Goal: Task Accomplishment & Management: Manage account settings

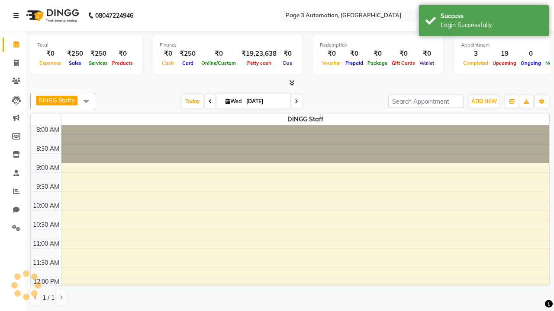
select select "en"
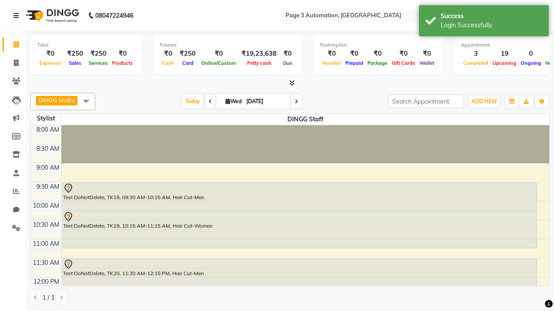
click at [18, 16] on icon at bounding box center [15, 16] width 5 height 6
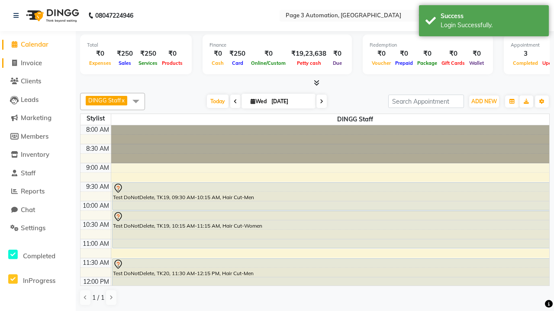
click at [38, 63] on span "Invoice" at bounding box center [31, 63] width 21 height 8
select select "service"
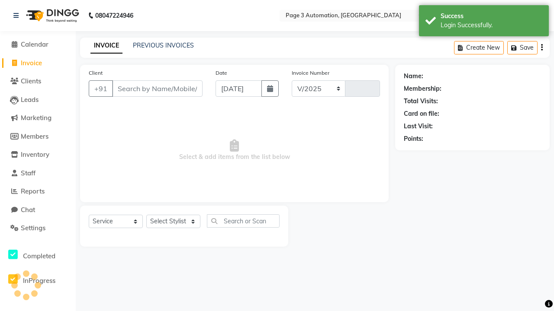
select select "2774"
type input "10041"
click at [18, 16] on icon at bounding box center [15, 16] width 5 height 6
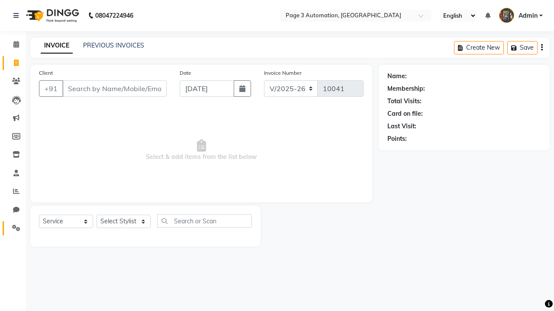
click at [13, 228] on icon at bounding box center [16, 228] width 8 height 6
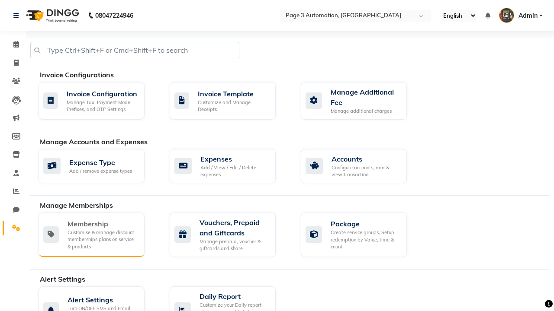
click at [102, 224] on div "Membership" at bounding box center [102, 224] width 70 height 10
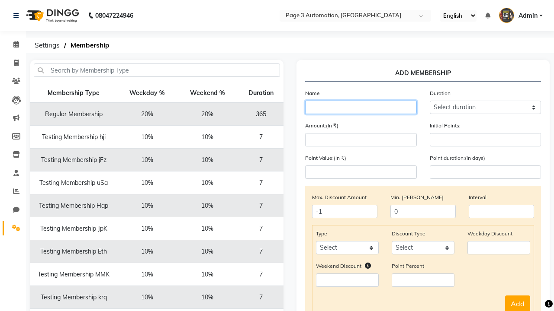
type input "Testing Membership Tcer4"
select select "1: 7"
type input "7"
type input "Testing Membership Tcer4"
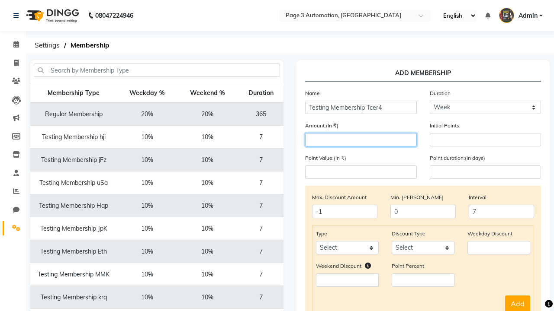
type input "1000"
select select "service"
select select "Percent"
type input "1000"
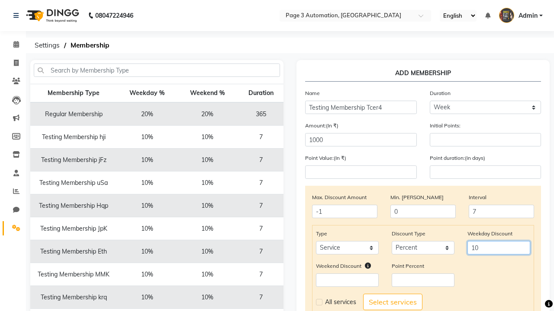
type input "10"
click at [319, 302] on label at bounding box center [319, 302] width 6 height 6
click at [319, 302] on input "checkbox" at bounding box center [319, 303] width 6 height 6
checkbox input "true"
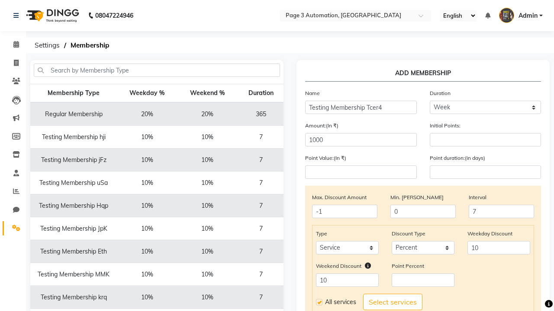
select select
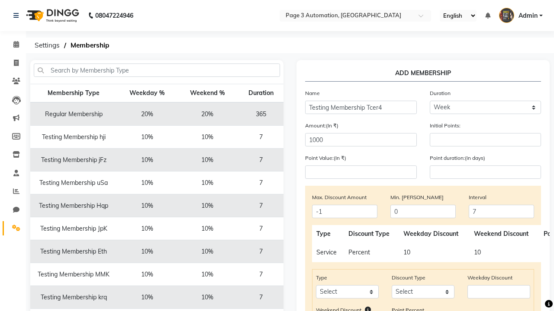
scroll to position [144, 0]
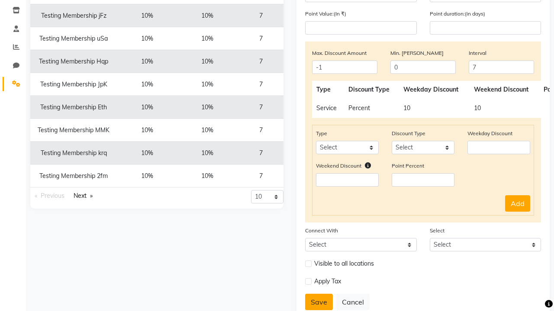
click at [319, 302] on button "Save" at bounding box center [319, 302] width 28 height 16
select select
type input "0"
select select
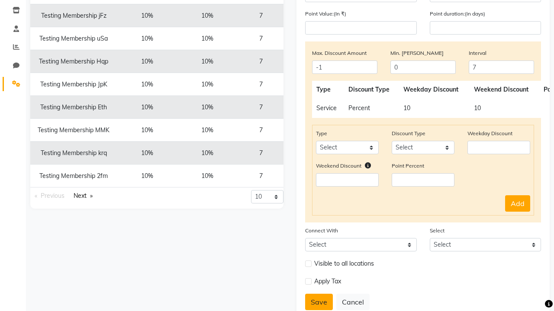
checkbox input "false"
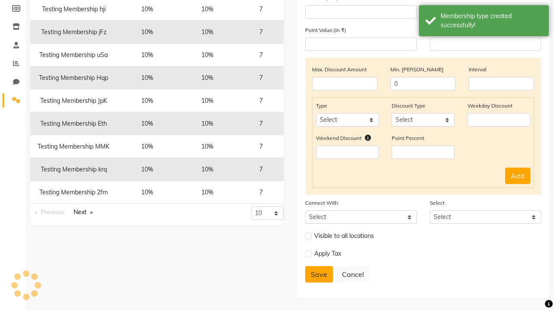
scroll to position [128, 0]
click at [483, 22] on div "Membership type created successfully!" at bounding box center [491, 21] width 102 height 18
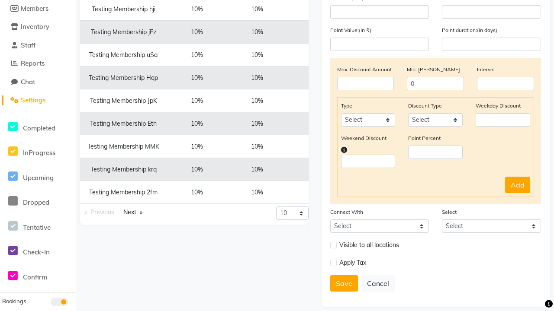
scroll to position [0, 0]
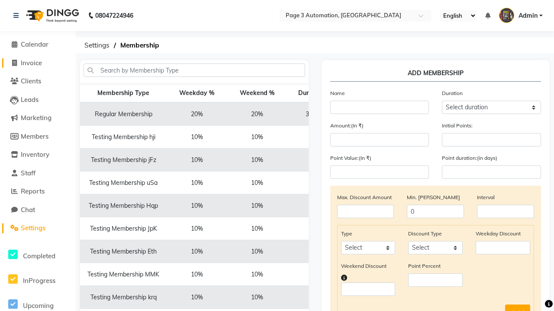
click at [38, 63] on span "Invoice" at bounding box center [31, 63] width 21 height 8
select select "2774"
select select "service"
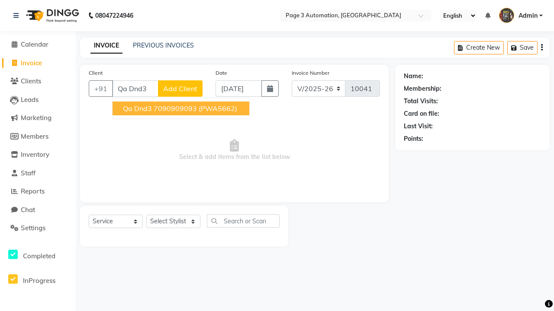
click at [182, 109] on ngb-highlight "7090909093" at bounding box center [175, 108] width 43 height 9
type input "7090909093"
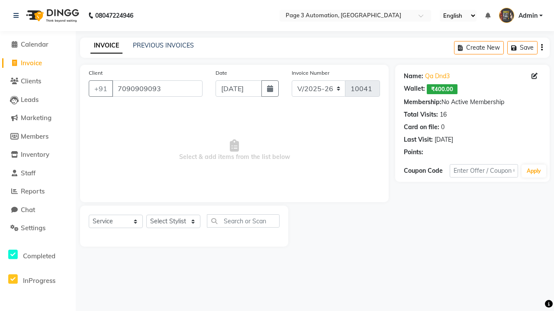
select select "membership"
select select "93067"
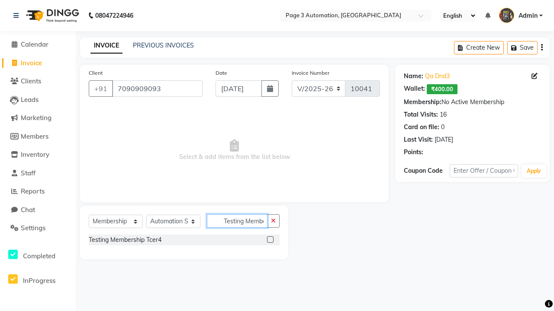
scroll to position [0, 21]
type input "Testing Membership Tcer4"
click at [270, 240] on label at bounding box center [270, 240] width 6 height 6
click at [270, 240] on input "checkbox" at bounding box center [270, 240] width 6 height 6
select select "select"
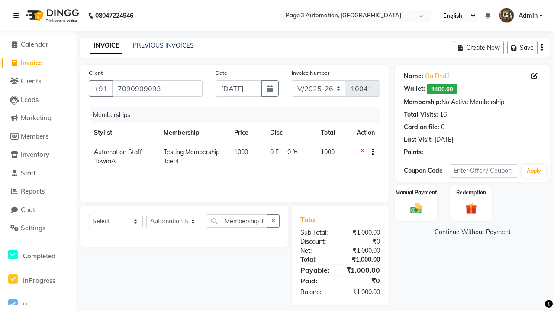
scroll to position [0, 0]
click at [416, 193] on label "Manual Payment" at bounding box center [415, 193] width 43 height 8
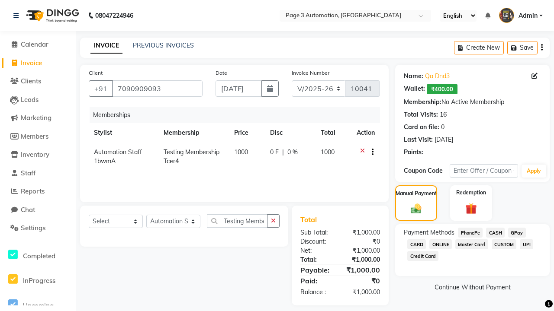
click at [495, 233] on span "CASH" at bounding box center [495, 233] width 19 height 10
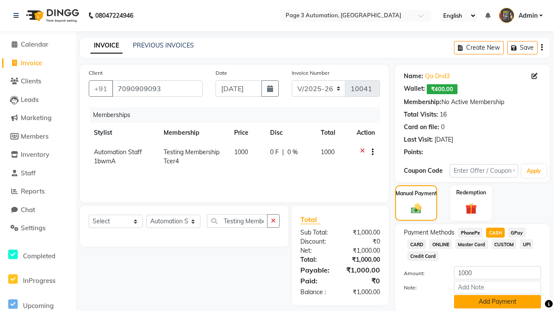
click at [497, 302] on button "Add Payment" at bounding box center [497, 301] width 87 height 13
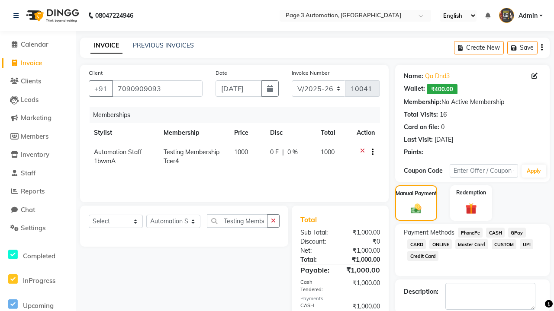
scroll to position [52, 0]
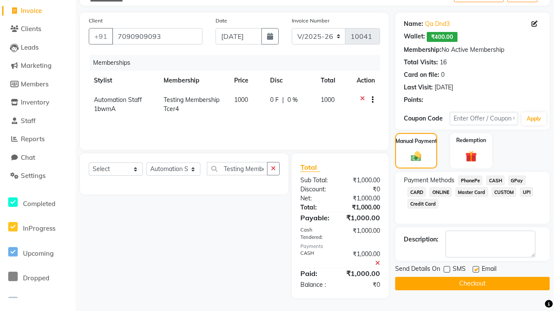
click at [475, 269] on label at bounding box center [475, 269] width 6 height 6
click at [475, 269] on input "checkbox" at bounding box center [475, 270] width 6 height 6
checkbox input "false"
click at [472, 284] on button "Checkout" at bounding box center [472, 283] width 154 height 13
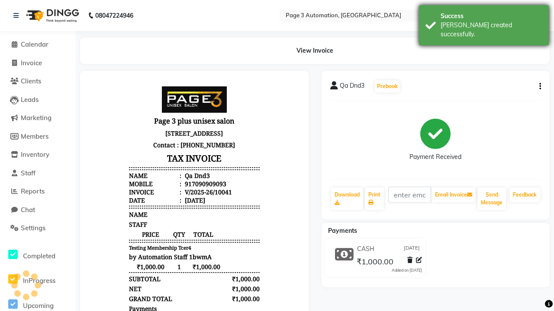
click at [483, 22] on div "[PERSON_NAME] created successfully." at bounding box center [491, 30] width 102 height 18
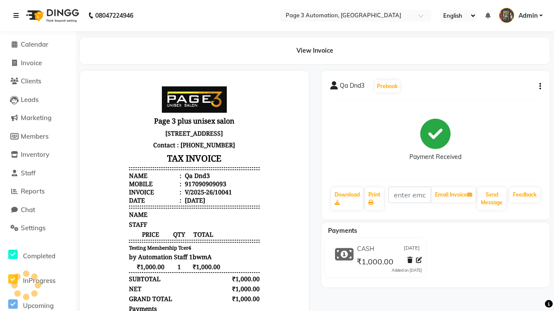
click at [18, 16] on icon at bounding box center [15, 16] width 5 height 6
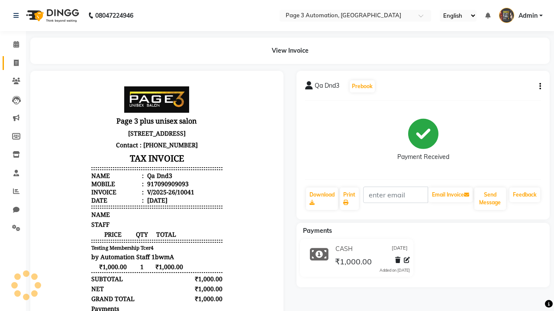
click at [13, 63] on span at bounding box center [16, 63] width 15 height 10
select select "2774"
select select "service"
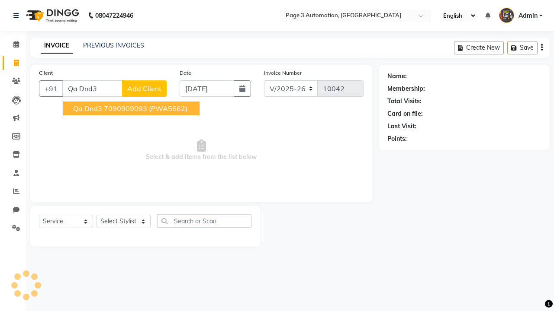
click at [132, 109] on ngb-highlight "7090909093" at bounding box center [125, 108] width 43 height 9
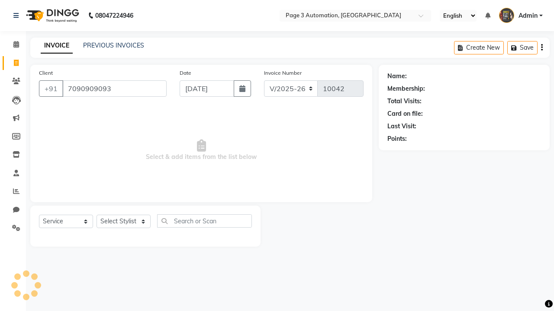
type input "7090909093"
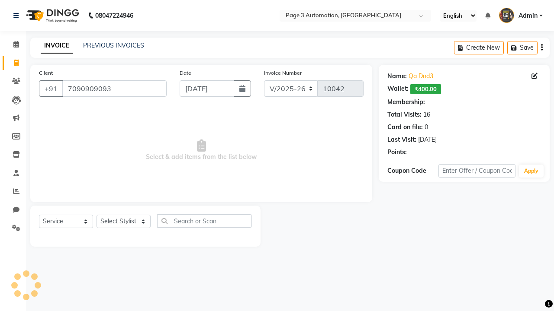
select select "1: Object"
select select "93067"
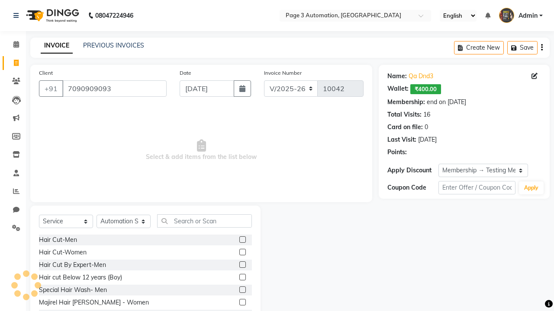
click at [242, 265] on label at bounding box center [242, 265] width 6 height 6
click at [242, 265] on input "checkbox" at bounding box center [242, 265] width 6 height 6
checkbox input "true"
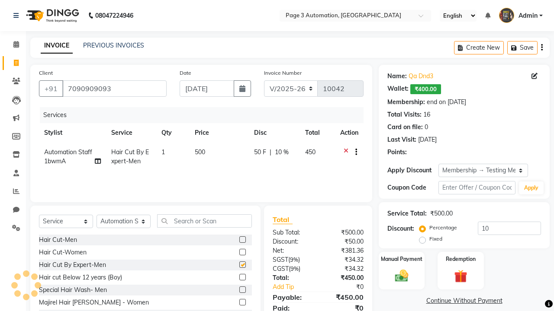
type input "0"
checkbox input "false"
type input "10"
click at [401, 259] on label "Manual Payment" at bounding box center [401, 259] width 43 height 8
click at [478, 301] on span "CASH" at bounding box center [478, 302] width 19 height 10
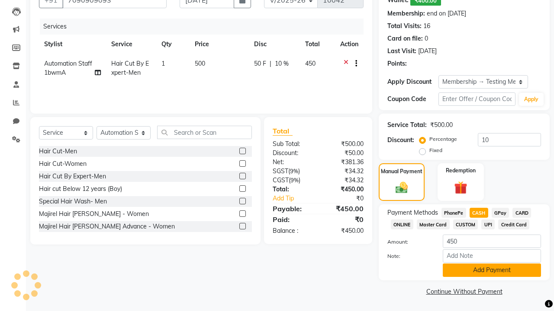
click at [491, 270] on button "Add Payment" at bounding box center [491, 270] width 98 height 13
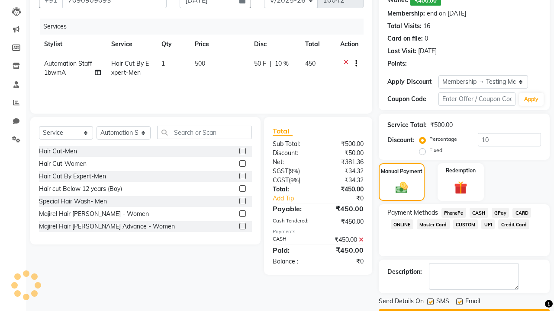
click at [430, 302] on label at bounding box center [430, 302] width 6 height 6
click at [430, 302] on input "checkbox" at bounding box center [430, 303] width 6 height 6
checkbox input "false"
click at [459, 302] on label at bounding box center [459, 302] width 6 height 6
click at [459, 302] on input "checkbox" at bounding box center [459, 303] width 6 height 6
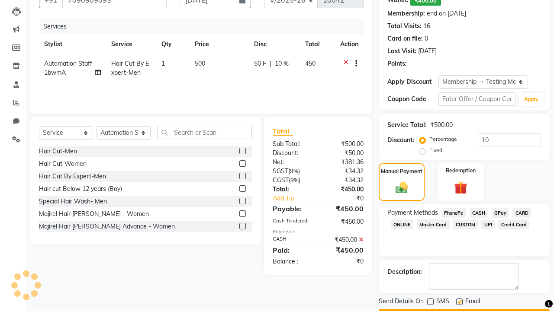
checkbox input "false"
click at [464, 310] on button "Checkout" at bounding box center [463, 316] width 171 height 13
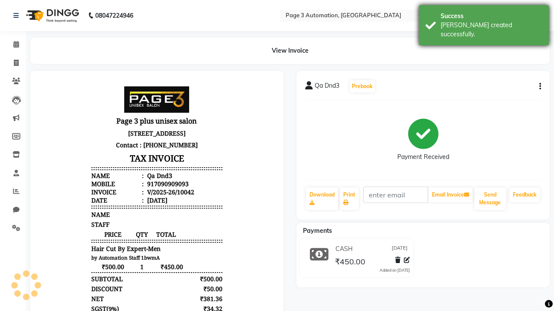
click at [483, 22] on div "[PERSON_NAME] created successfully." at bounding box center [491, 30] width 102 height 18
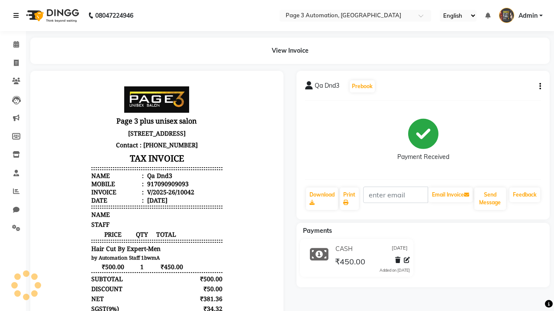
click at [18, 16] on icon at bounding box center [15, 16] width 5 height 6
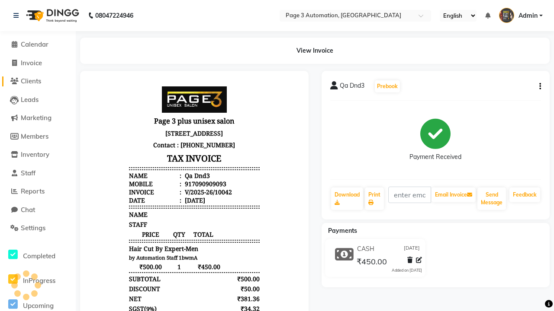
click at [38, 81] on span "Clients" at bounding box center [31, 81] width 20 height 8
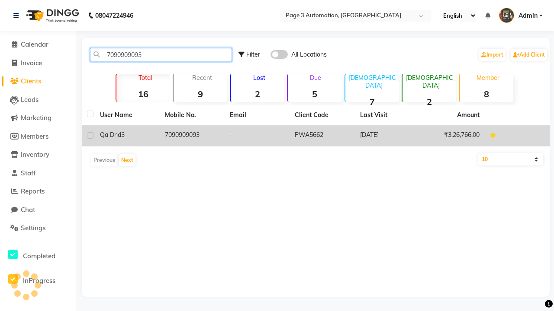
type input "7090909093"
click at [192, 136] on td "7090909093" at bounding box center [192, 135] width 65 height 21
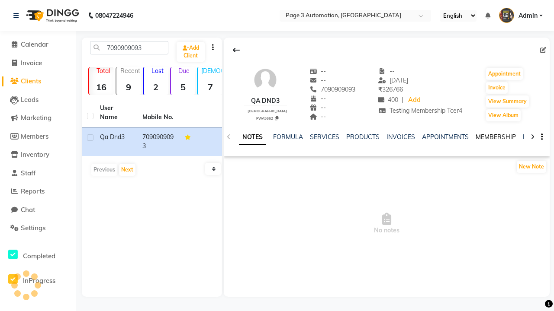
click at [495, 137] on link "MEMBERSHIP" at bounding box center [495, 137] width 40 height 8
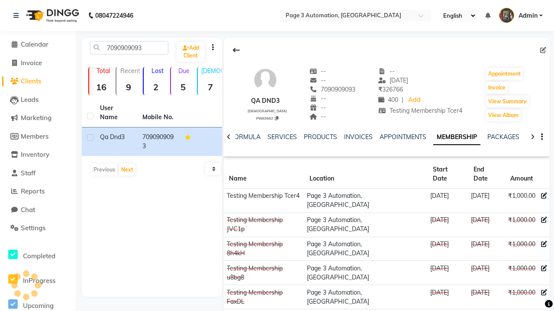
click at [543, 193] on icon at bounding box center [544, 196] width 6 height 6
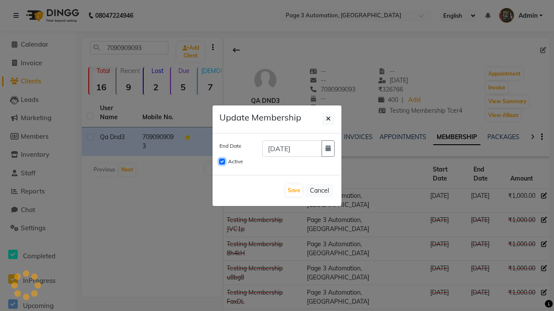
click at [222, 162] on input "Active" at bounding box center [222, 162] width 6 height 6
checkbox input "false"
click at [294, 191] on button "Save" at bounding box center [293, 191] width 17 height 12
checkbox input "false"
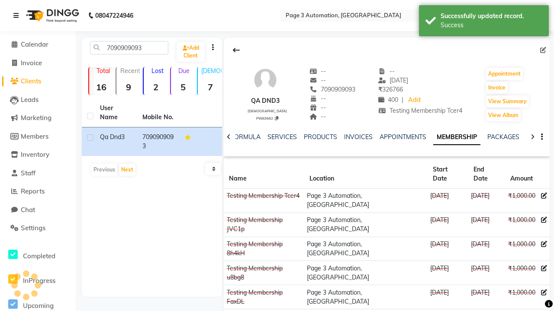
click at [483, 22] on div "Success" at bounding box center [491, 25] width 102 height 9
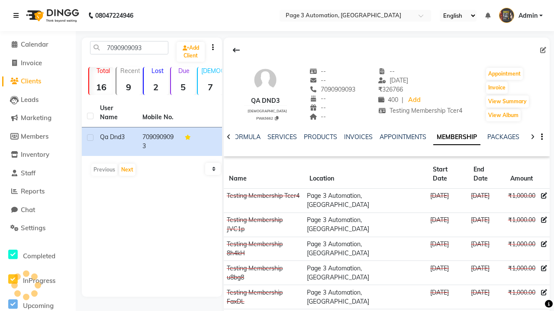
click at [18, 16] on icon at bounding box center [15, 16] width 5 height 6
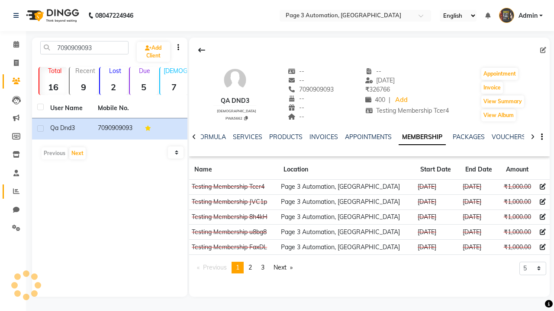
click at [13, 192] on icon at bounding box center [16, 191] width 6 height 6
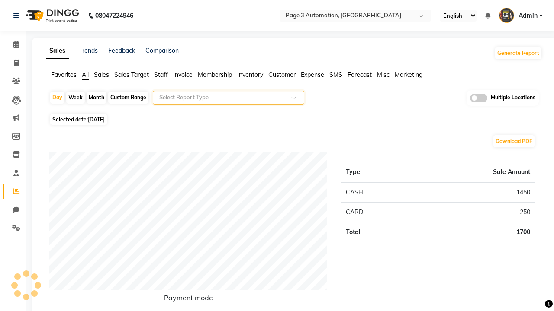
type input "Invoice"
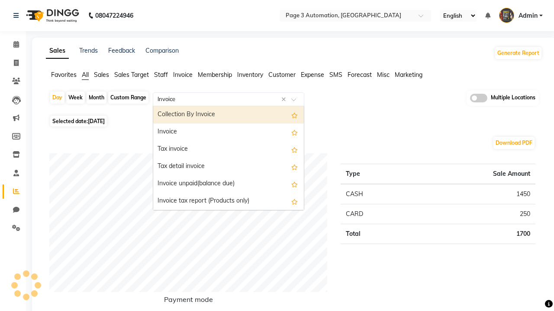
click at [228, 132] on div "Invoice" at bounding box center [228, 132] width 150 height 17
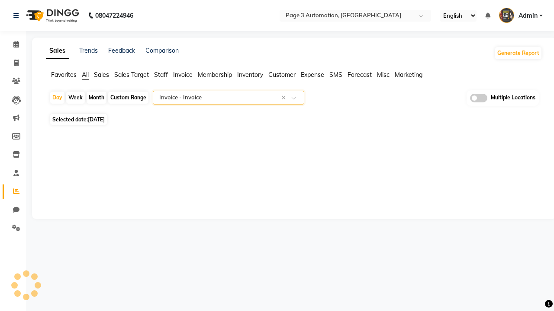
select select "full_report"
select select "csv"
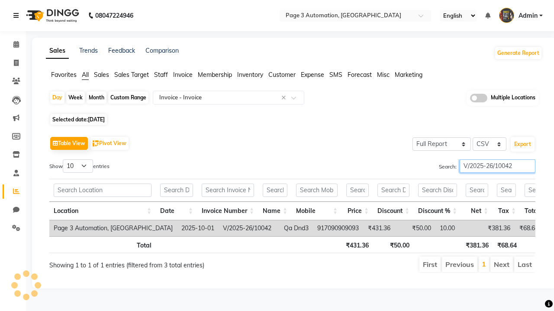
type input "V/2025-26/10042"
click at [18, 16] on icon at bounding box center [15, 16] width 5 height 6
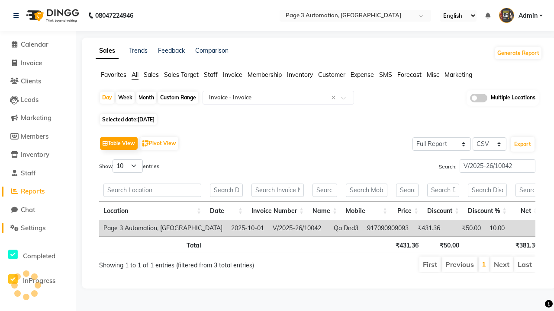
click at [38, 228] on span "Settings" at bounding box center [33, 228] width 25 height 8
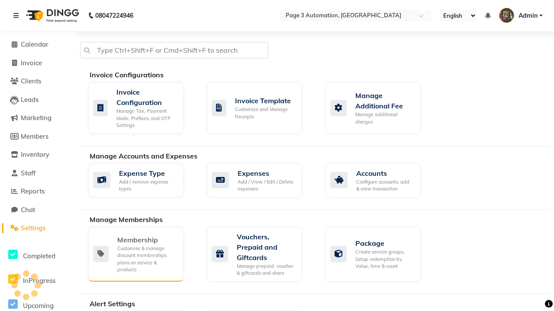
click at [147, 240] on div "Membership" at bounding box center [146, 240] width 59 height 10
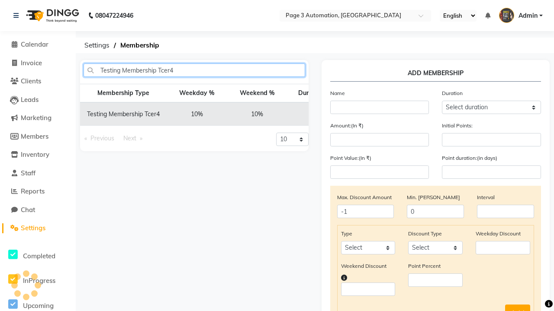
type input "Testing Membership Tcer4"
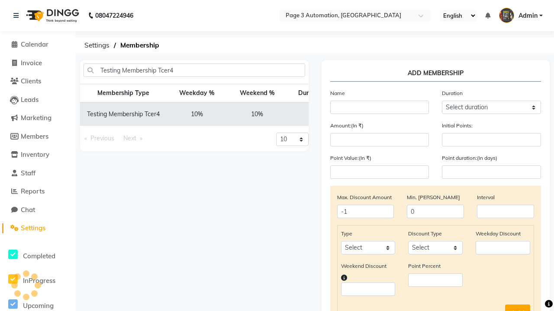
click at [408, 114] on icon at bounding box center [410, 114] width 5 height 5
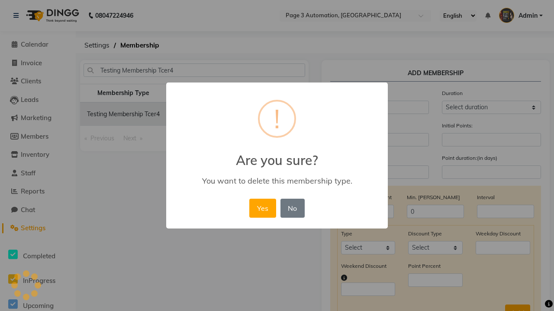
scroll to position [0, 118]
click at [266, 199] on button "Yes" at bounding box center [262, 208] width 26 height 19
